Goal: Find specific fact: Find specific fact

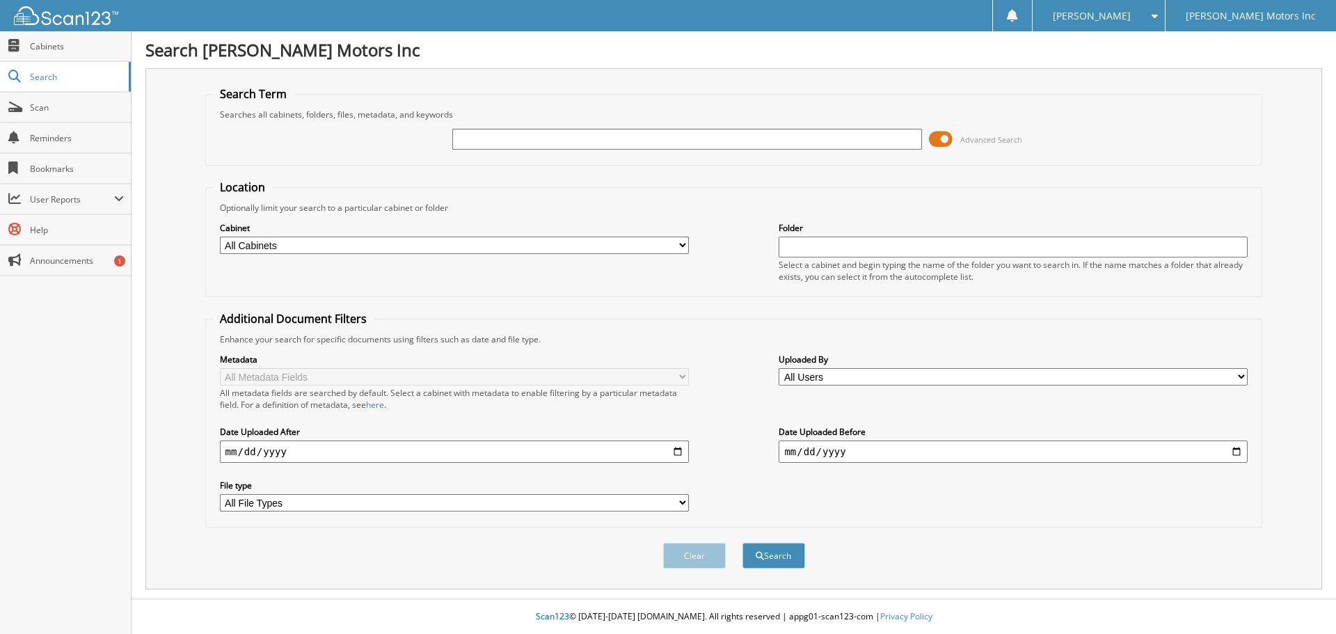
click at [473, 142] on input "text" at bounding box center [686, 139] width 469 height 21
click at [480, 140] on input "2570294" at bounding box center [686, 139] width 469 height 21
click at [487, 137] on input "2570294" at bounding box center [686, 139] width 469 height 21
click at [486, 138] on input "257194" at bounding box center [686, 139] width 469 height 21
type input "2571904"
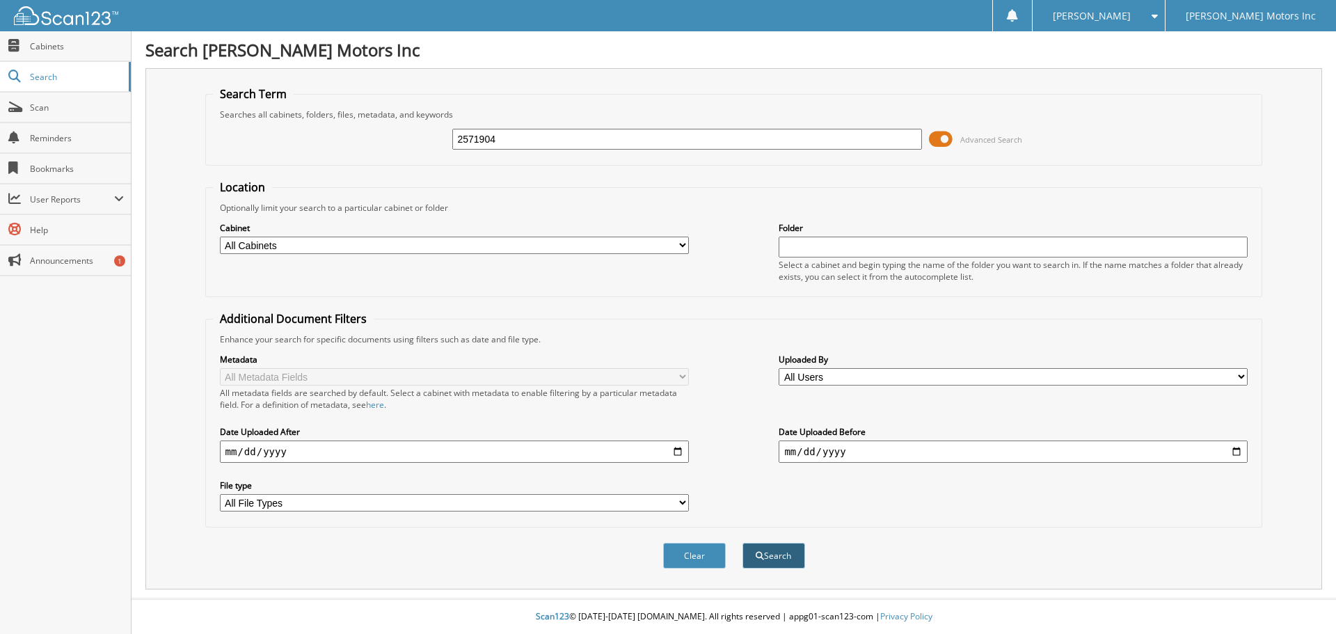
click at [784, 559] on button "Search" at bounding box center [773, 556] width 63 height 26
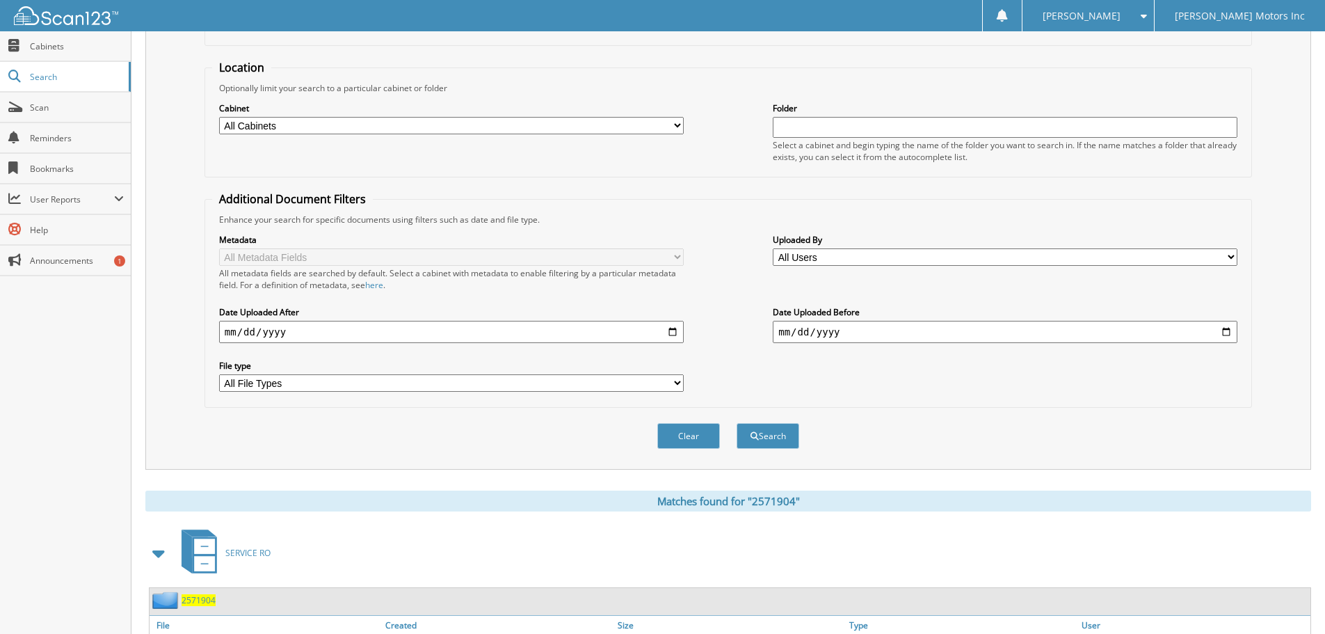
scroll to position [221, 0]
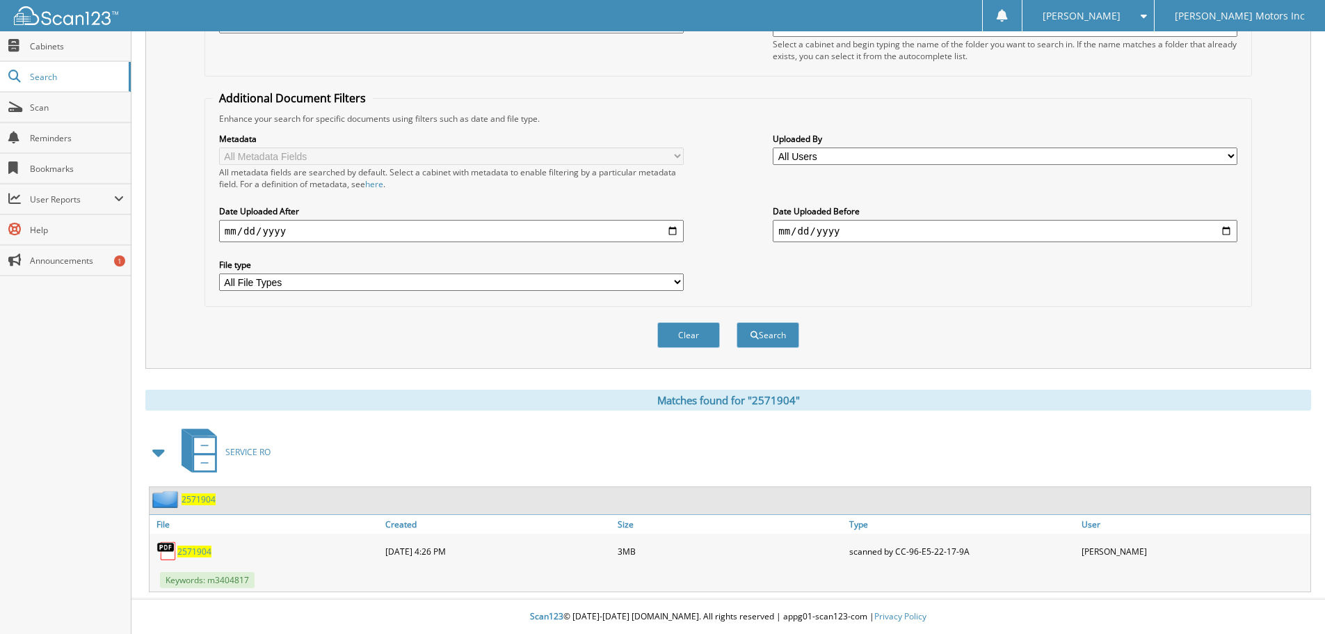
click at [198, 555] on span "2571904" at bounding box center [194, 551] width 34 height 12
